Goal: Information Seeking & Learning: Check status

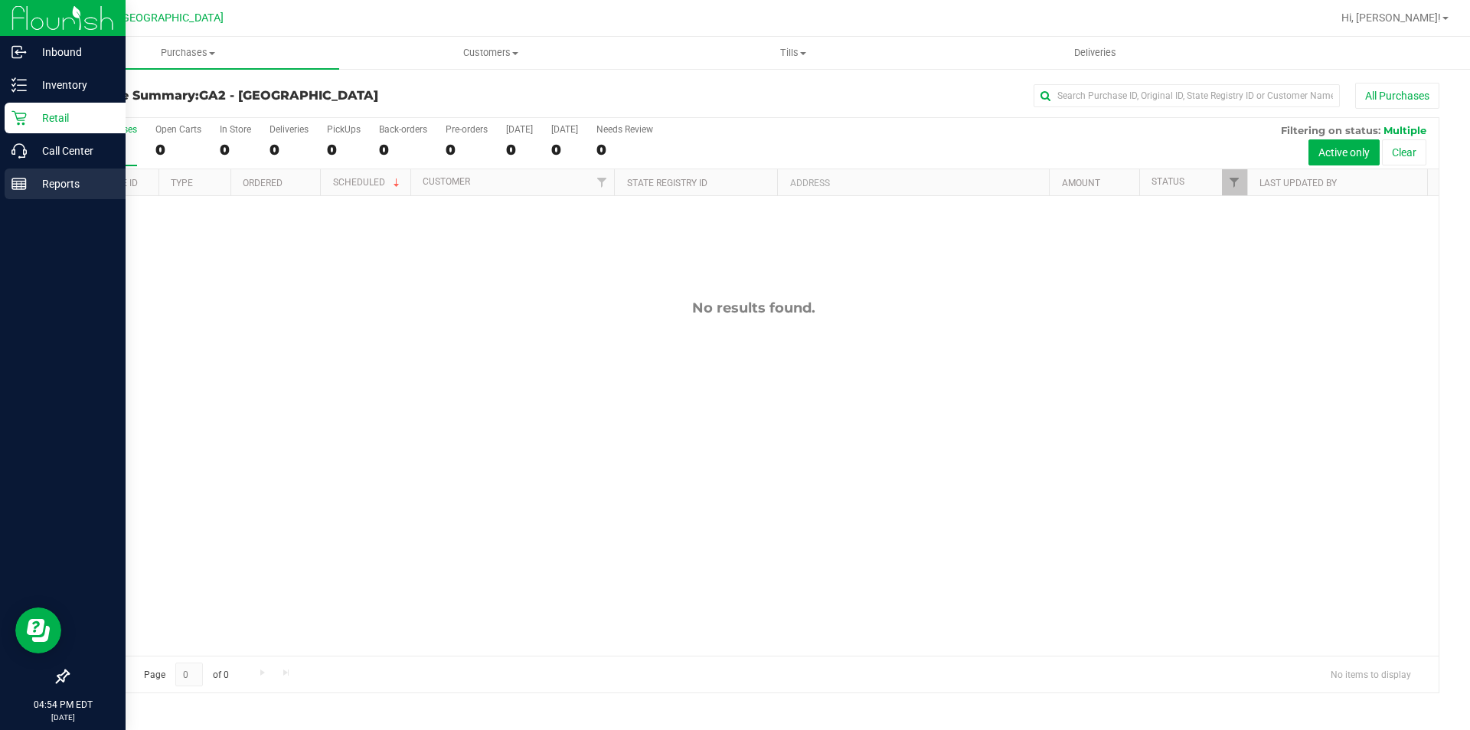
click at [26, 185] on rect at bounding box center [19, 183] width 14 height 11
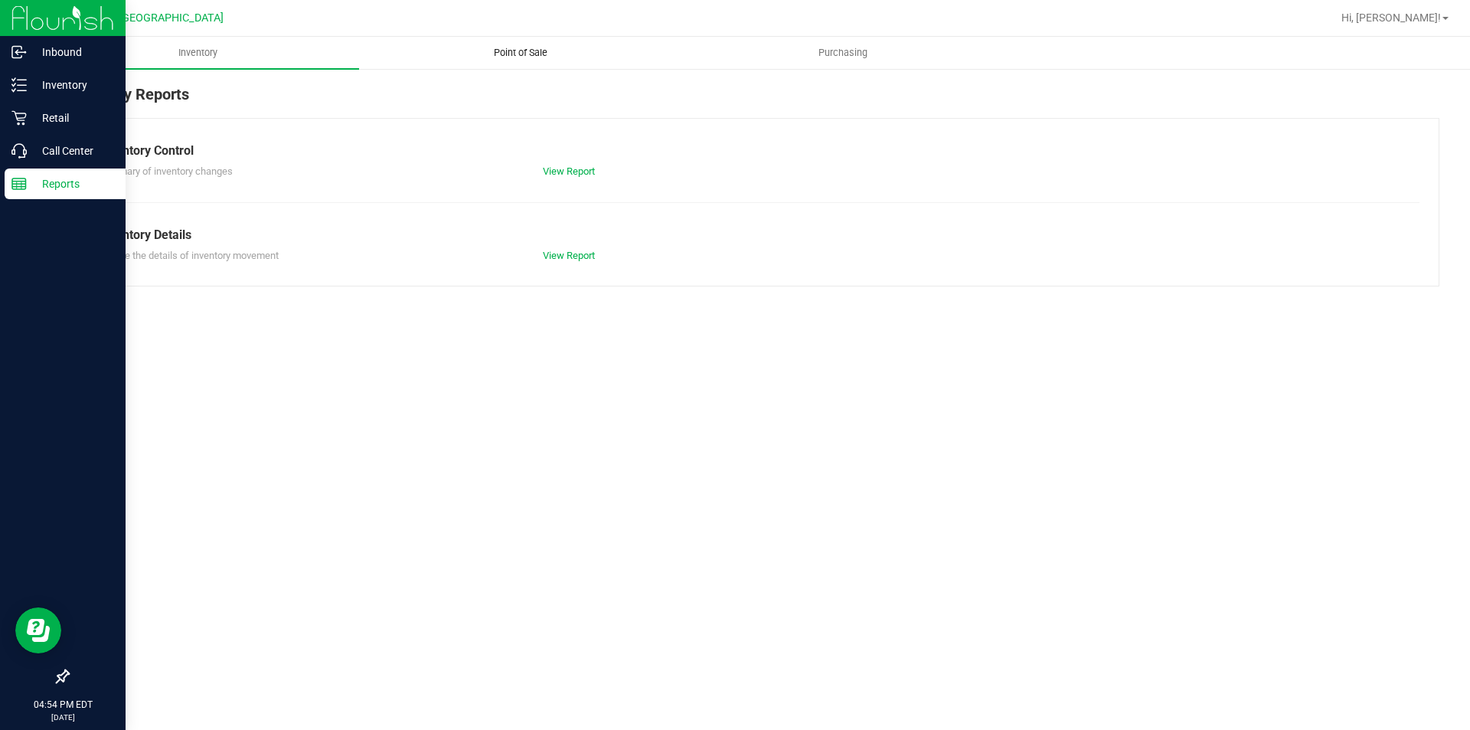
click at [512, 41] on uib-tab-heading "Point of Sale" at bounding box center [520, 53] width 321 height 31
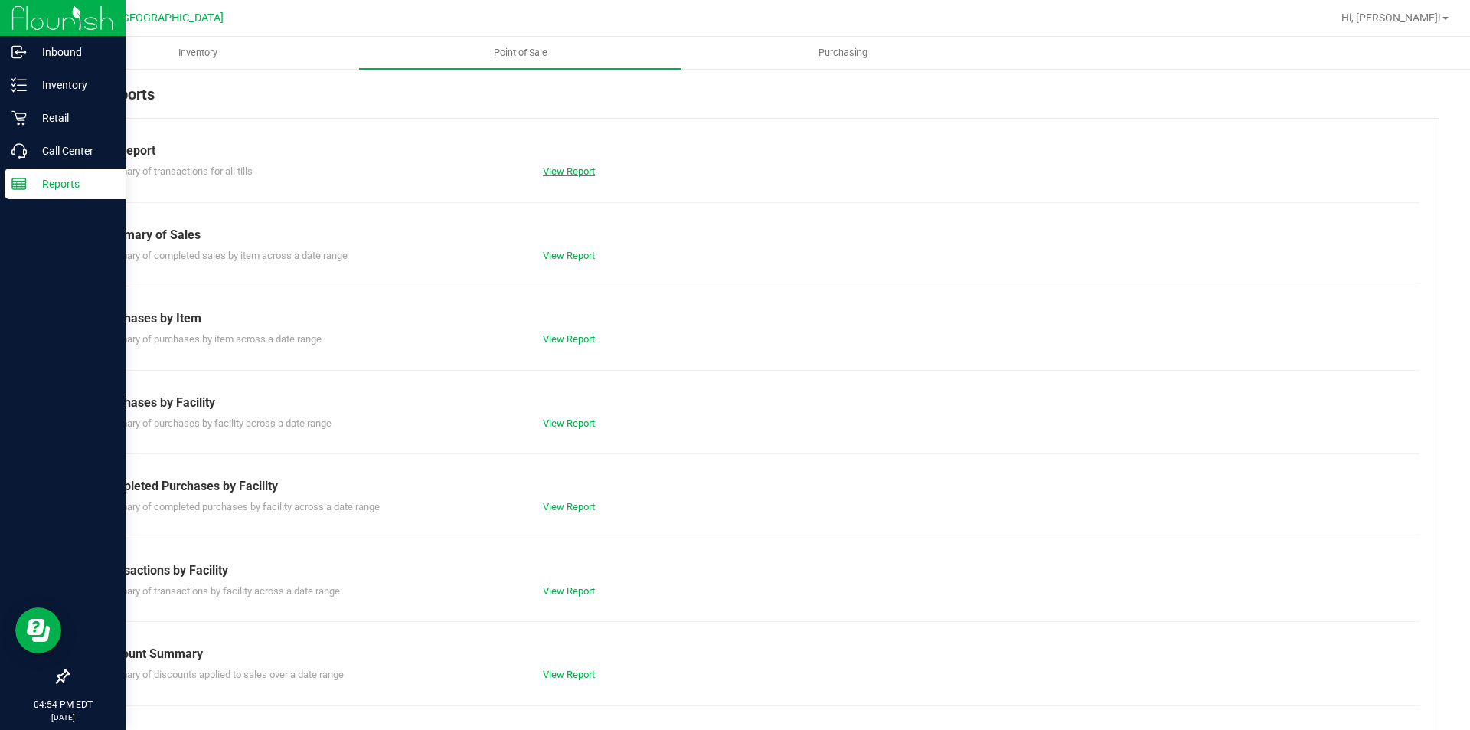
click at [568, 172] on link "View Report" at bounding box center [569, 170] width 52 height 11
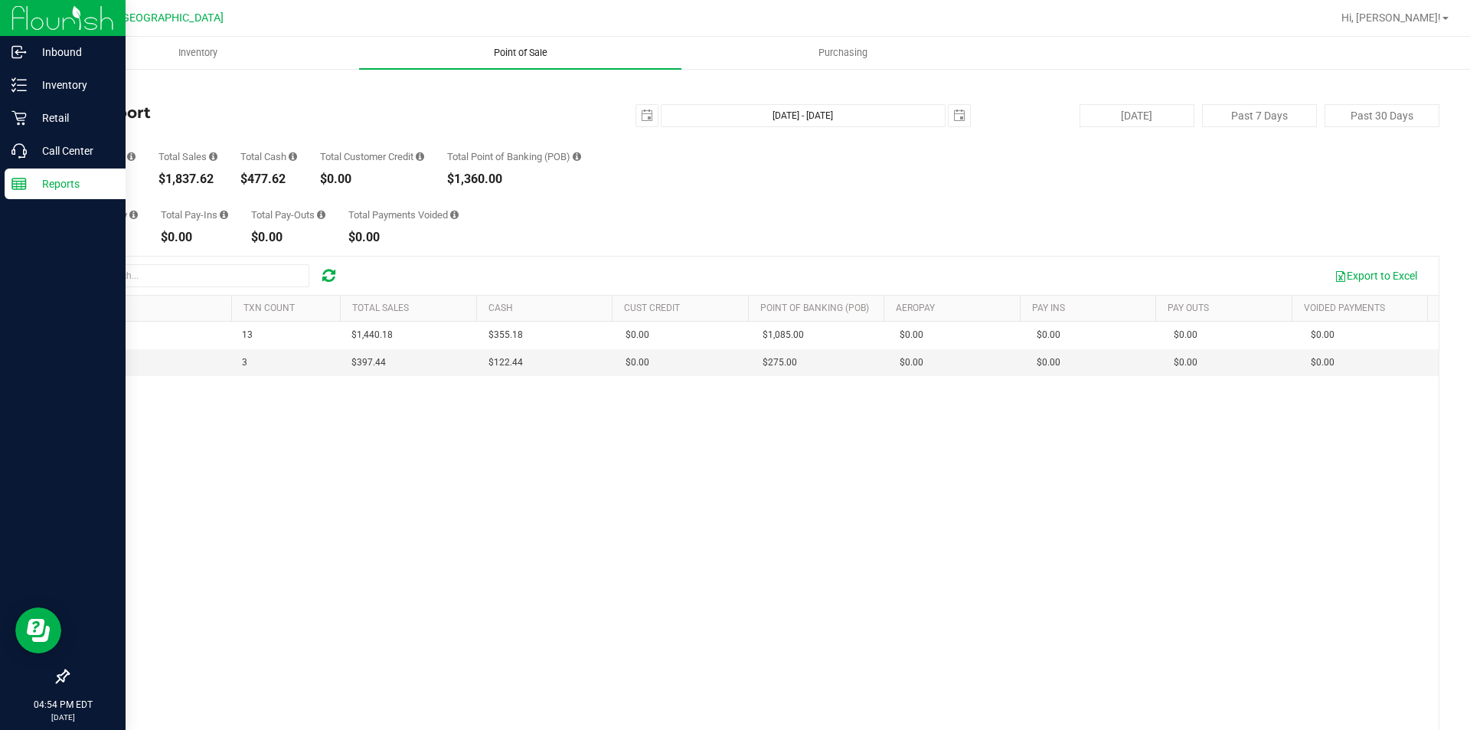
click at [513, 51] on span "Point of Sale" at bounding box center [520, 53] width 95 height 14
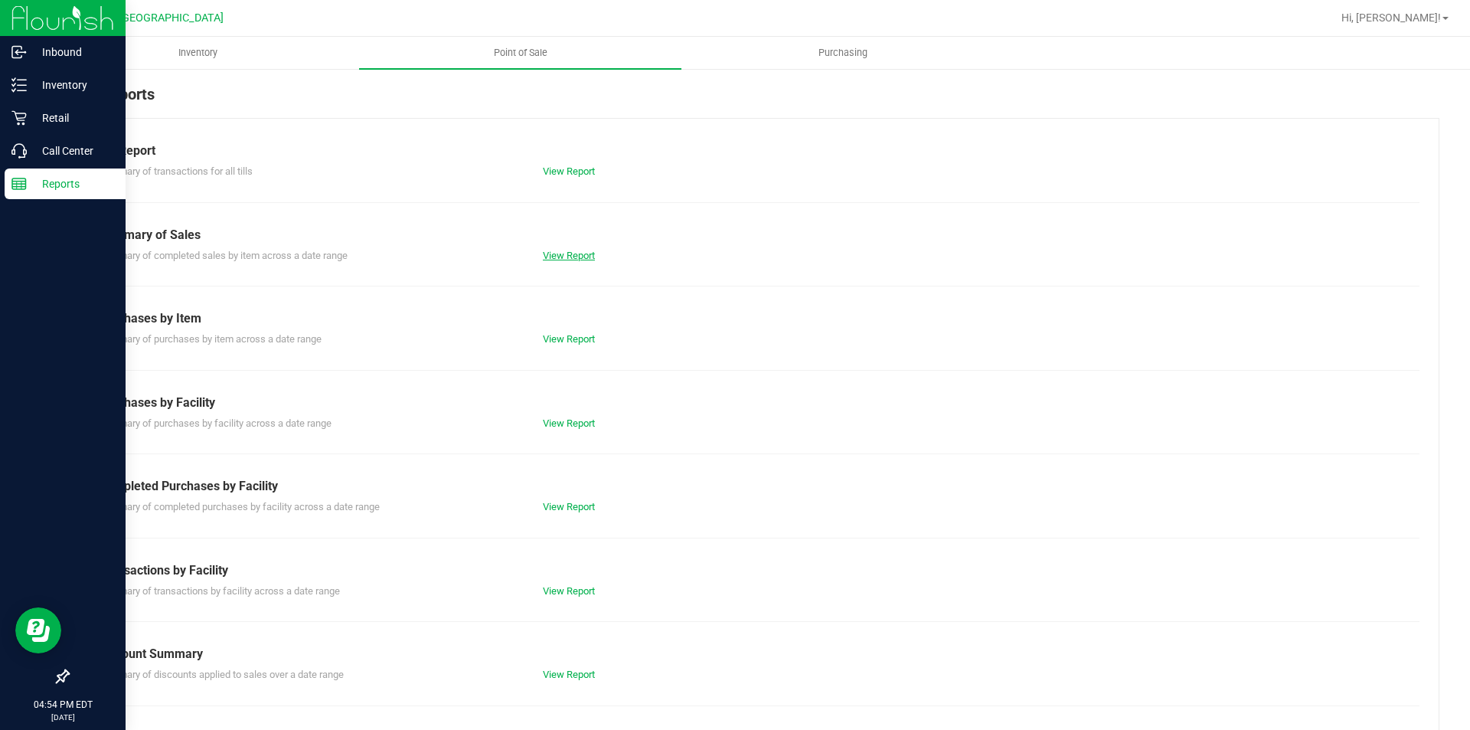
click at [562, 256] on link "View Report" at bounding box center [569, 255] width 52 height 11
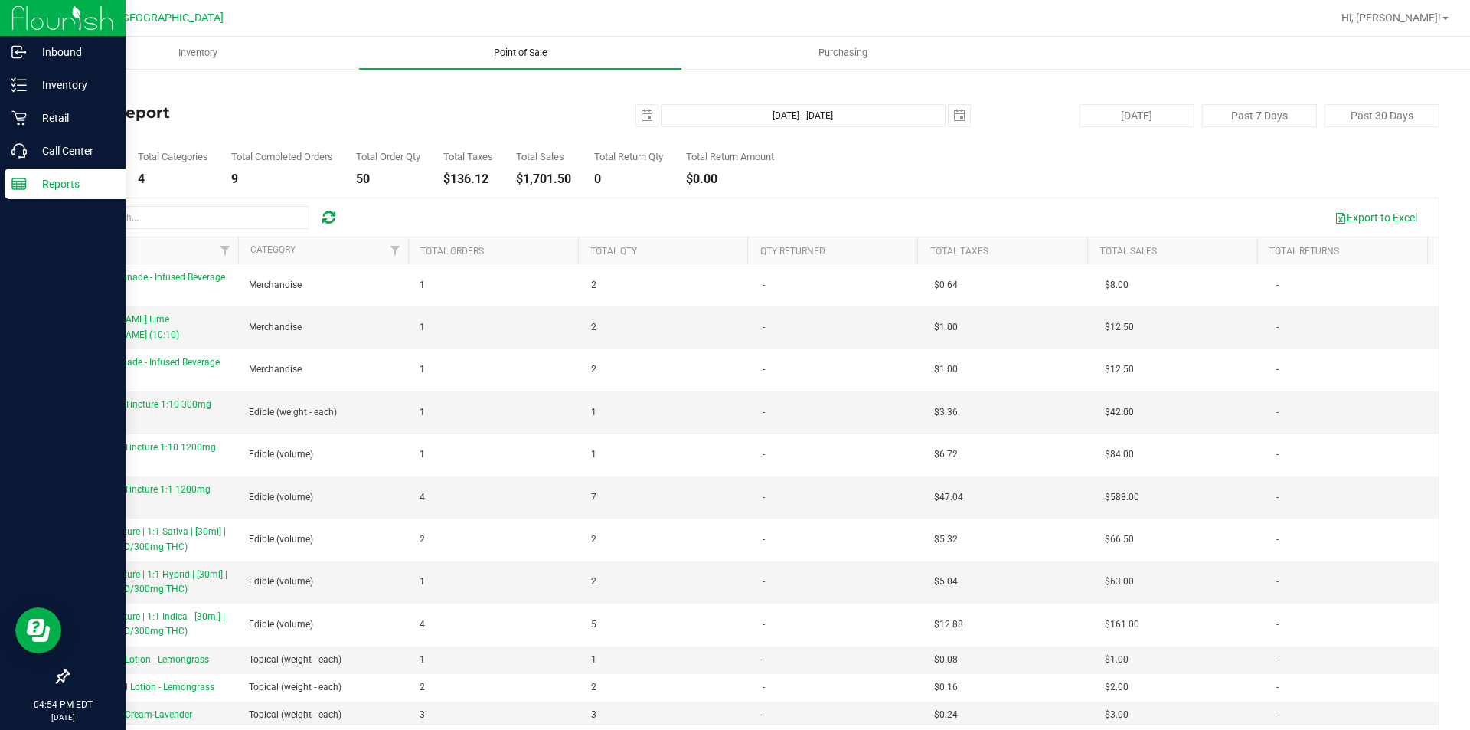
click at [525, 55] on span "Point of Sale" at bounding box center [520, 53] width 95 height 14
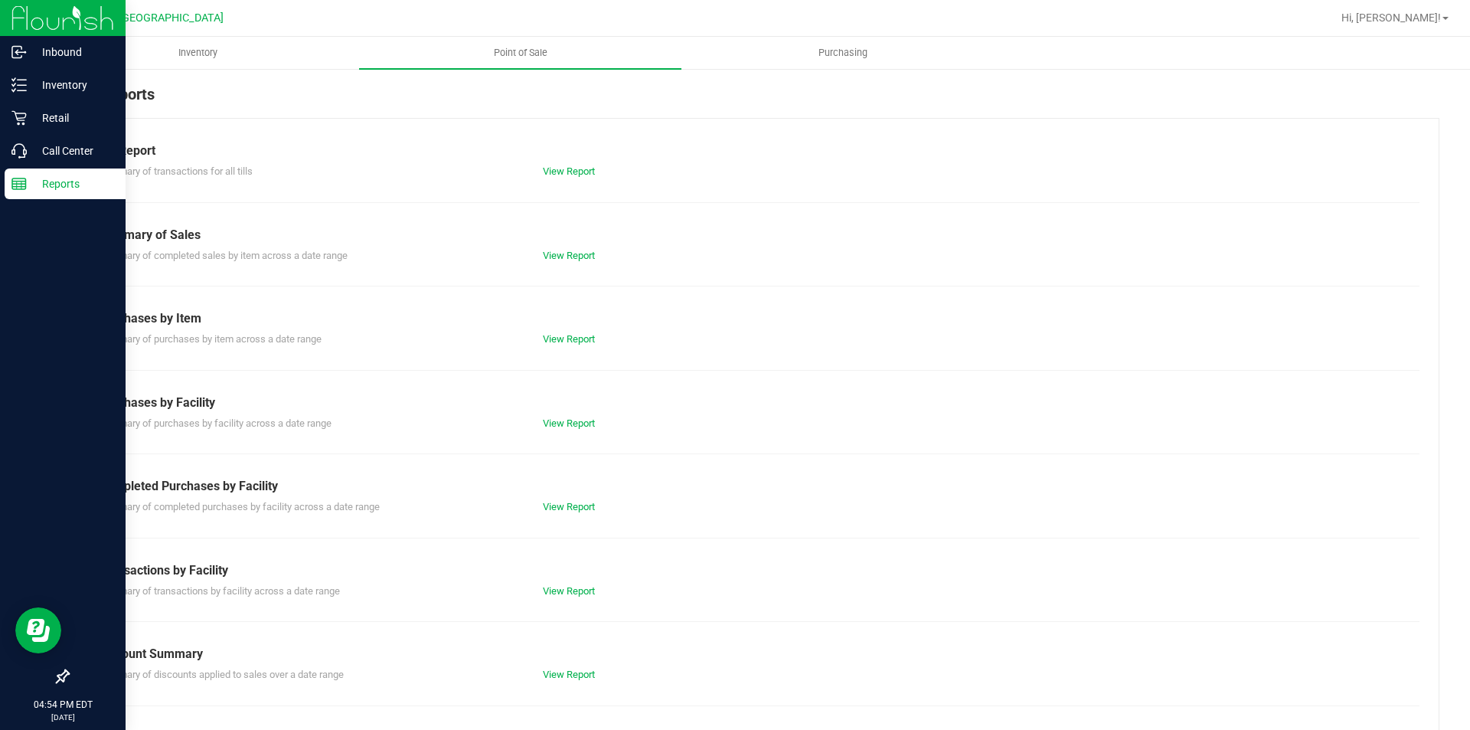
click at [559, 178] on div "View Report" at bounding box center [753, 171] width 444 height 15
click at [561, 172] on link "View Report" at bounding box center [569, 170] width 52 height 11
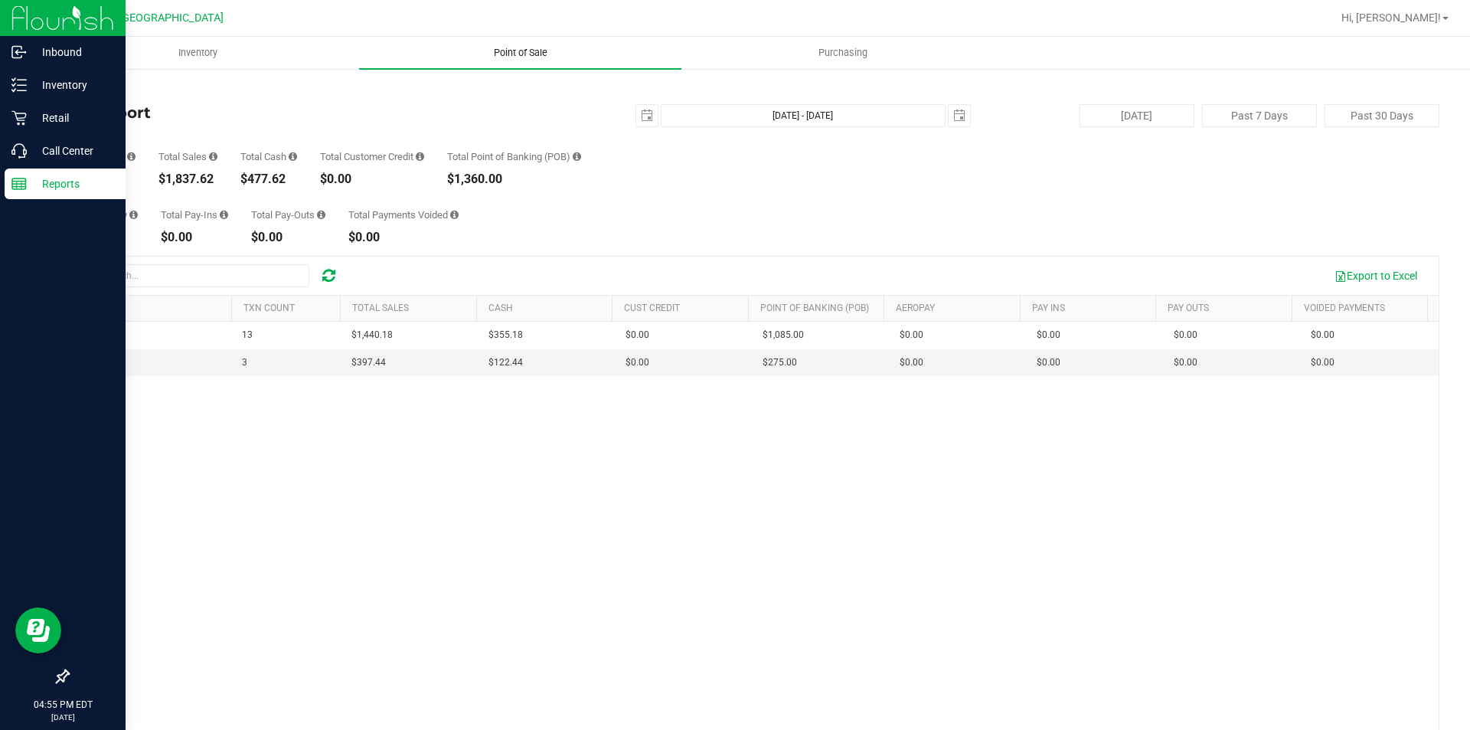
click at [532, 51] on span "Point of Sale" at bounding box center [520, 53] width 95 height 14
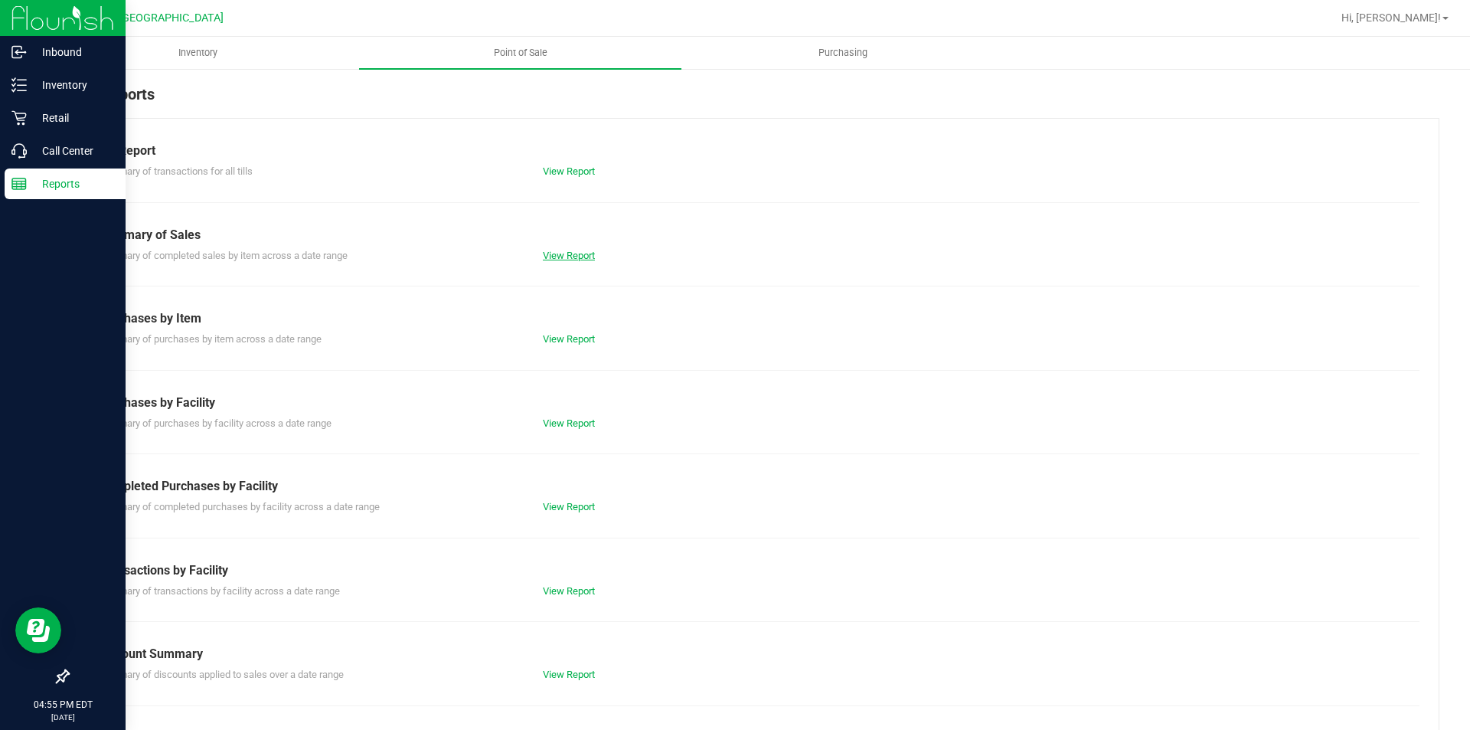
click at [571, 251] on link "View Report" at bounding box center [569, 255] width 52 height 11
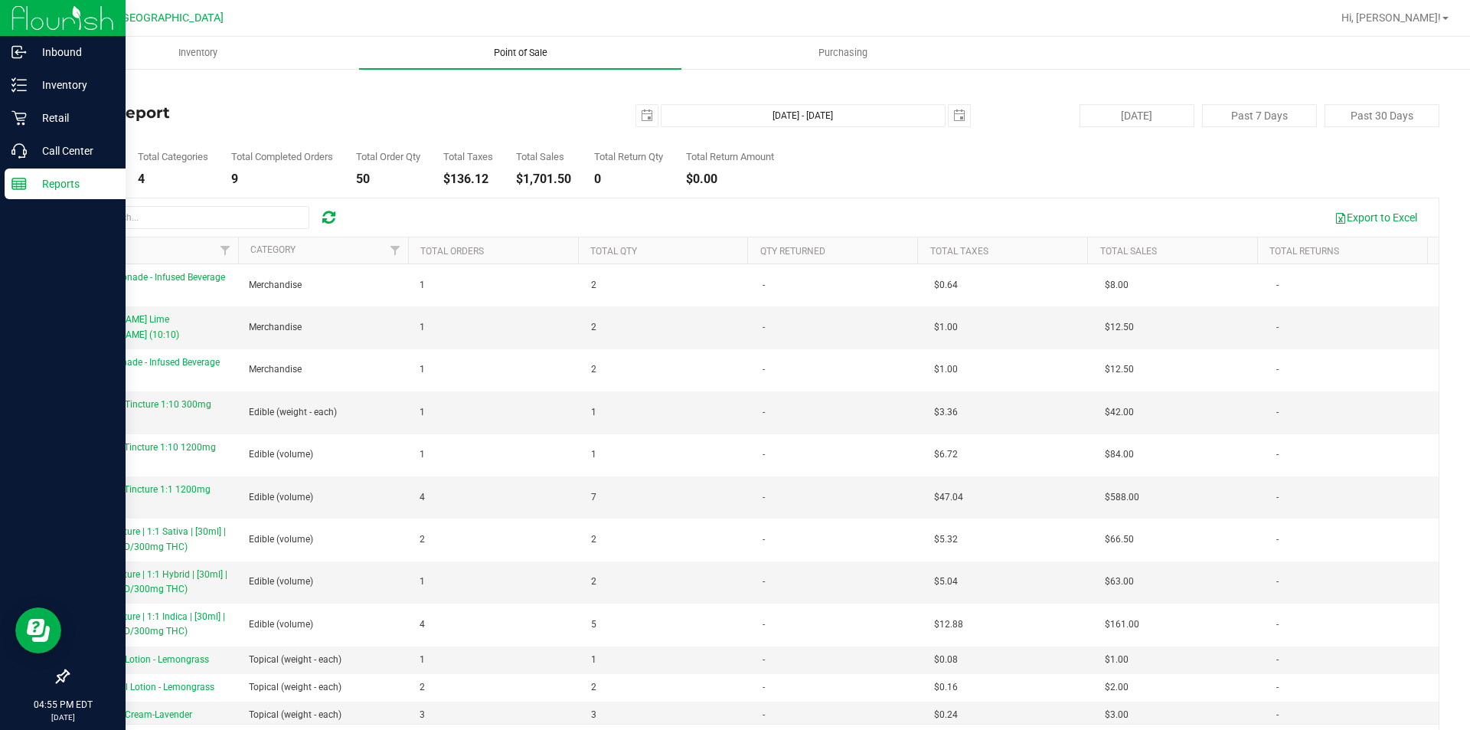
click at [522, 54] on span "Point of Sale" at bounding box center [520, 53] width 95 height 14
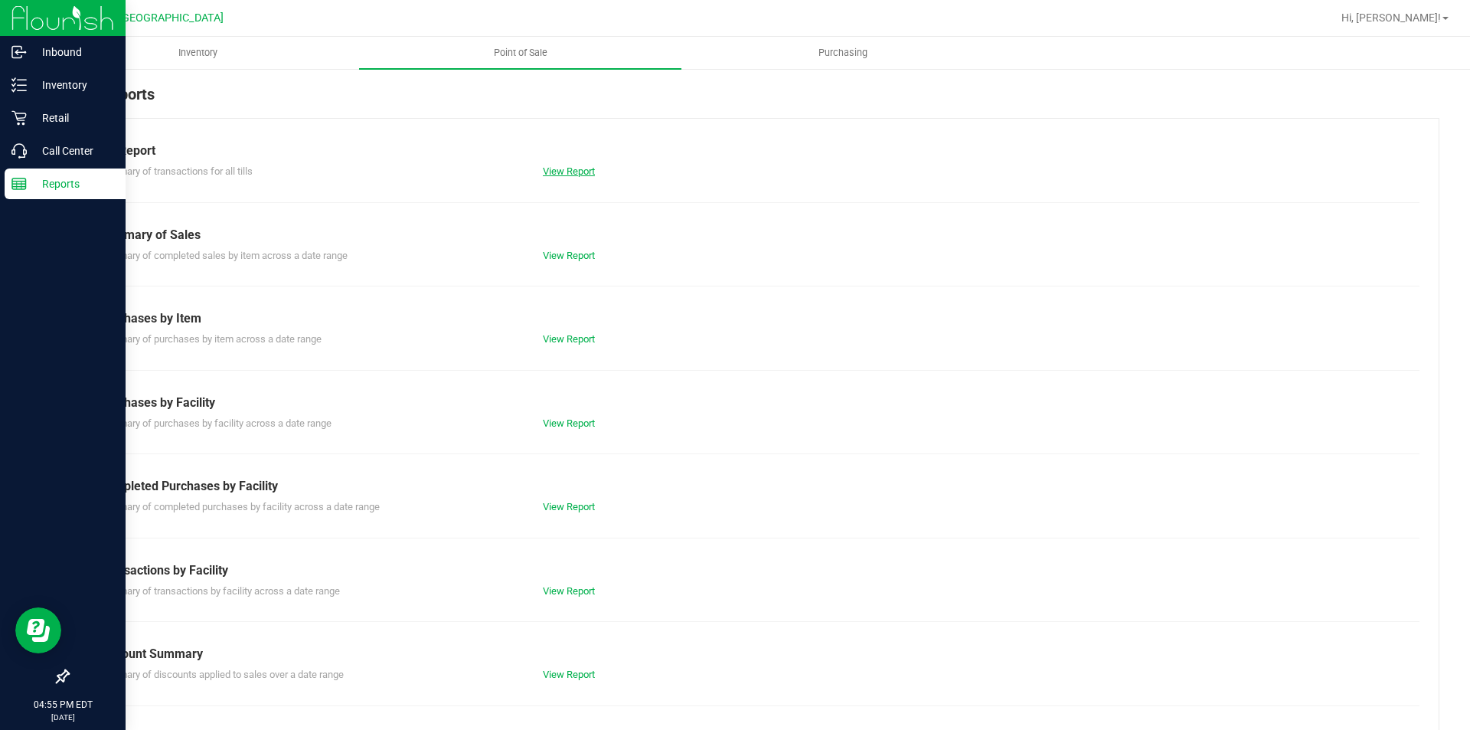
click at [574, 174] on link "View Report" at bounding box center [569, 170] width 52 height 11
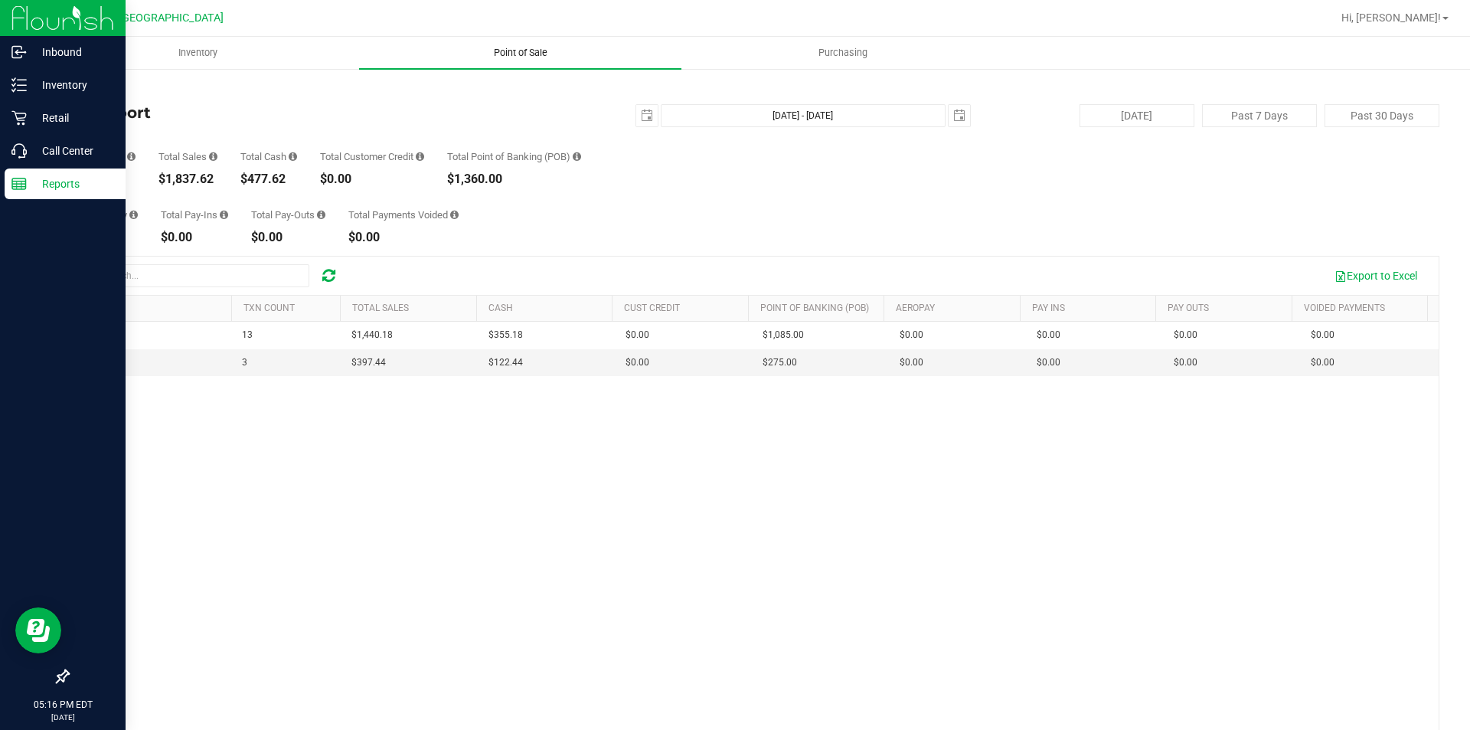
click at [518, 54] on span "Point of Sale" at bounding box center [520, 53] width 95 height 14
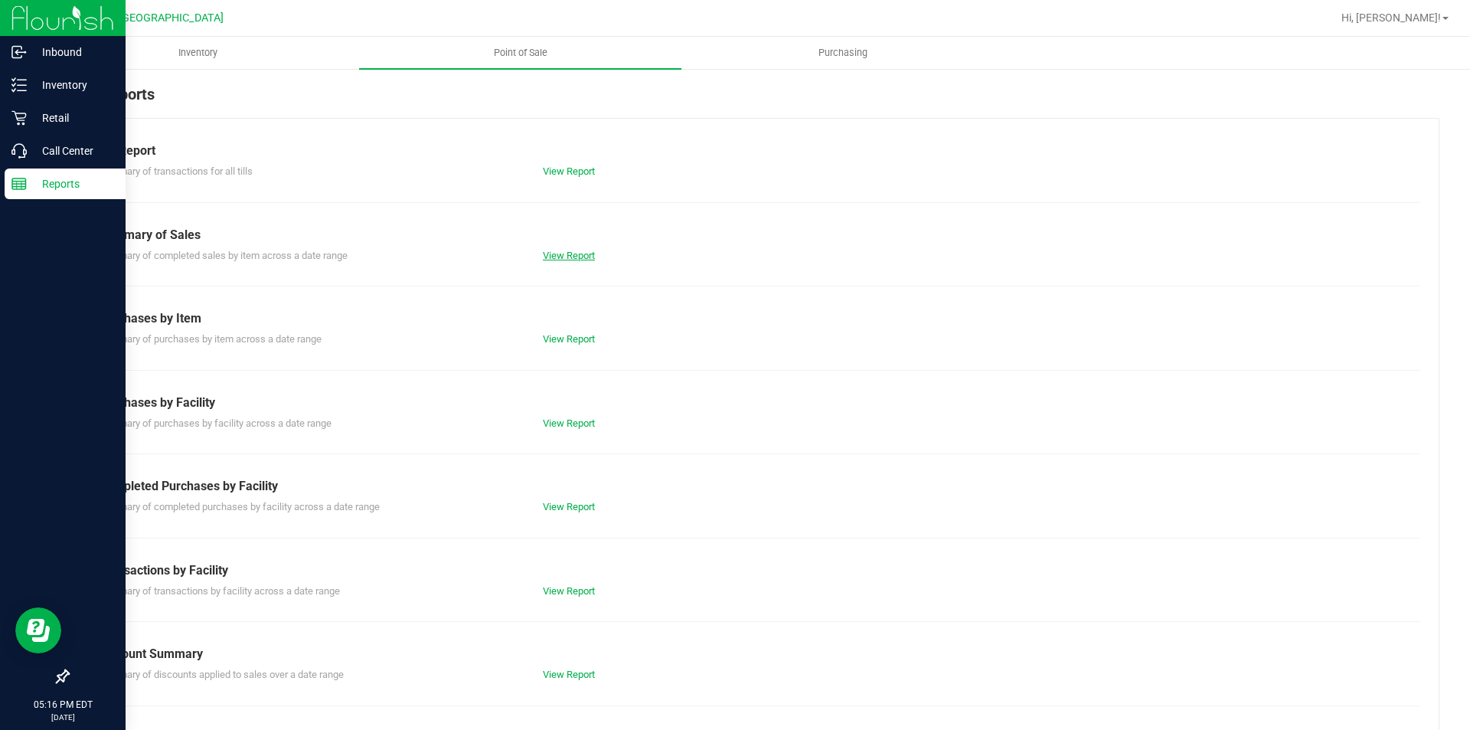
click at [577, 251] on link "View Report" at bounding box center [569, 255] width 52 height 11
